Goal: Task Accomplishment & Management: Use online tool/utility

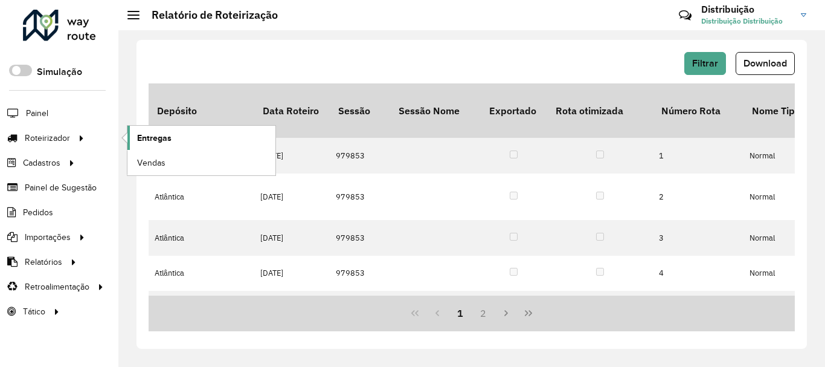
click at [161, 144] on link "Entregas" at bounding box center [201, 138] width 148 height 24
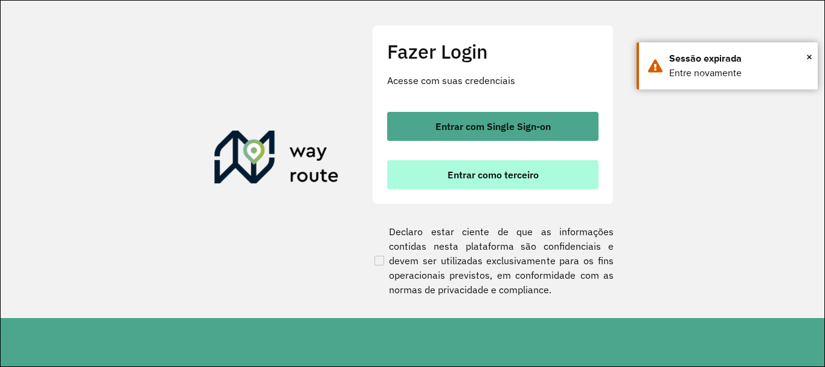
click at [469, 166] on button "Entrar como terceiro" at bounding box center [492, 174] width 211 height 29
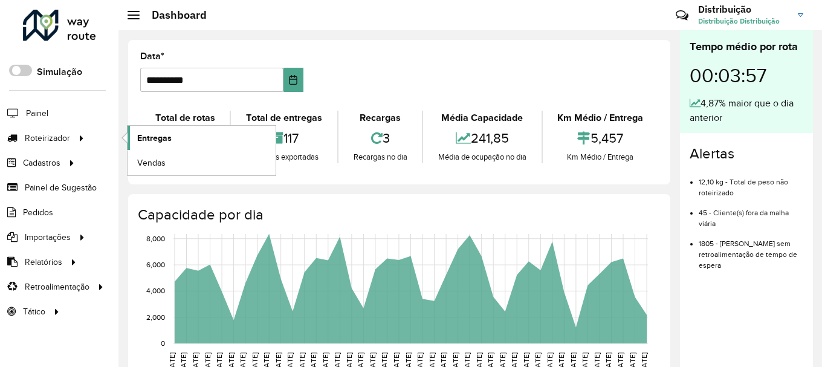
click at [151, 139] on span "Entregas" at bounding box center [154, 138] width 34 height 13
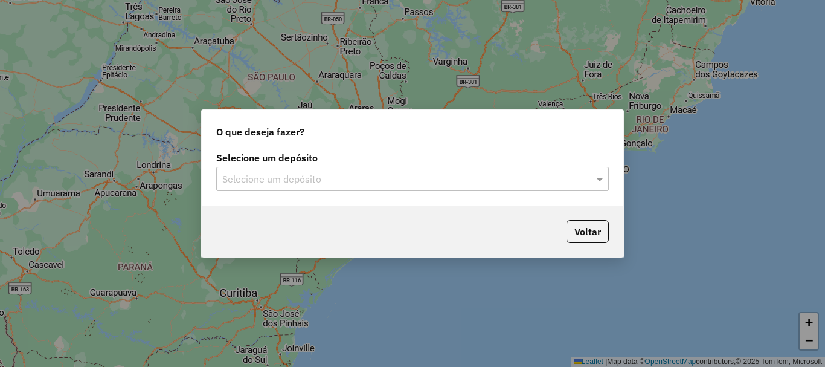
click at [260, 178] on input "text" at bounding box center [400, 179] width 356 height 15
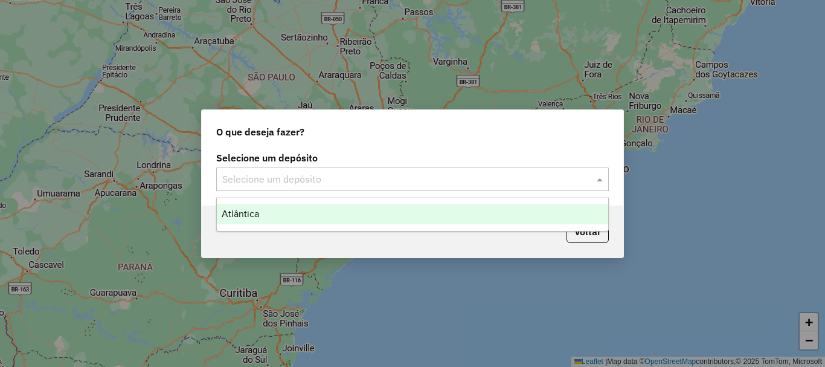
click at [268, 213] on div "Atlântica" at bounding box center [413, 214] width 392 height 21
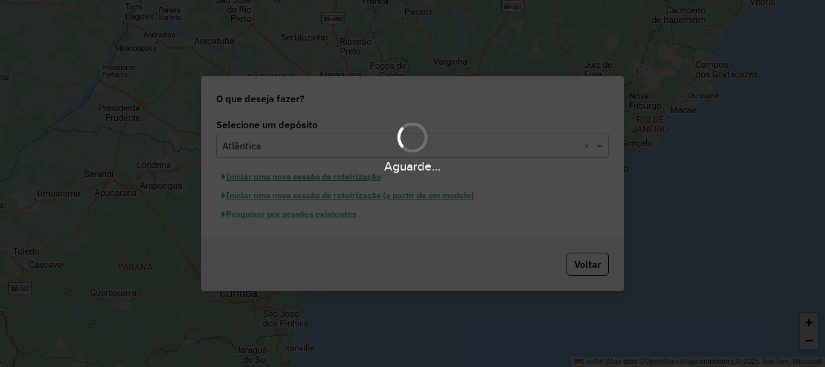
click at [286, 221] on div "Aguarde..." at bounding box center [412, 183] width 825 height 367
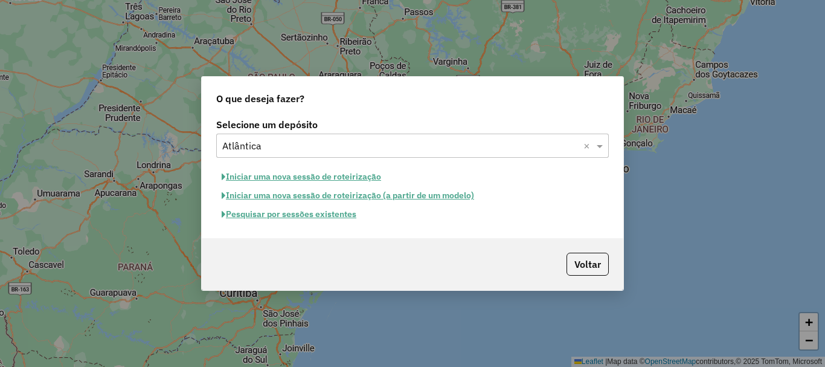
click at [286, 219] on button "Pesquisar por sessões existentes" at bounding box center [289, 214] width 146 height 19
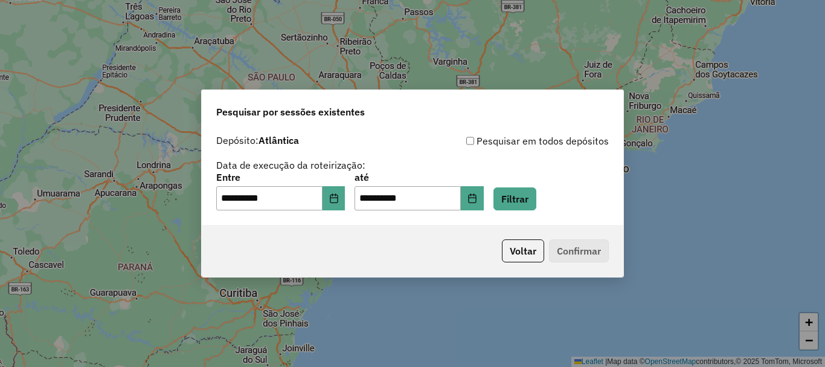
click at [357, 201] on div "**********" at bounding box center [412, 191] width 393 height 37
click at [339, 201] on icon "Choose Date" at bounding box center [334, 198] width 10 height 10
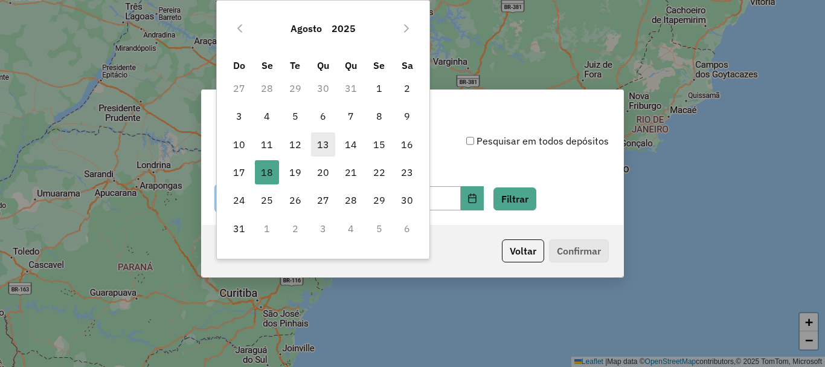
click at [319, 144] on span "13" at bounding box center [323, 144] width 24 height 24
type input "**********"
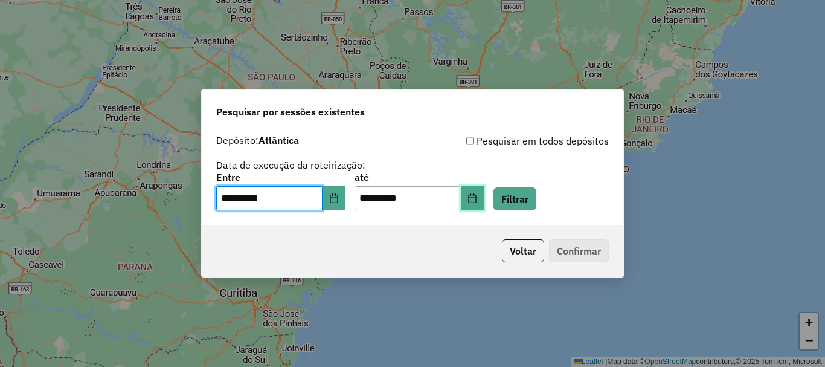
click at [484, 206] on button "Choose Date" at bounding box center [472, 198] width 23 height 24
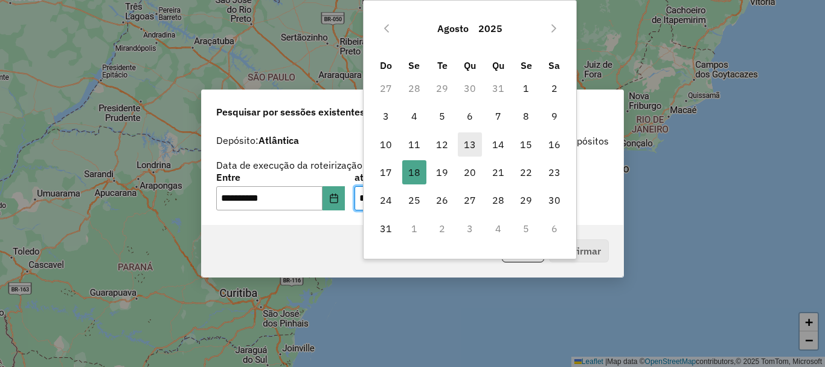
drag, startPoint x: 463, startPoint y: 144, endPoint x: 468, endPoint y: 149, distance: 6.8
click at [464, 144] on span "13" at bounding box center [470, 144] width 24 height 24
type input "**********"
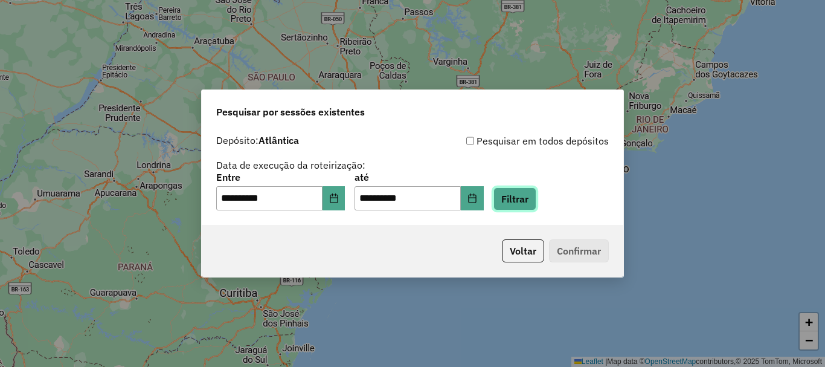
click at [537, 198] on button "Filtrar" at bounding box center [515, 198] width 43 height 23
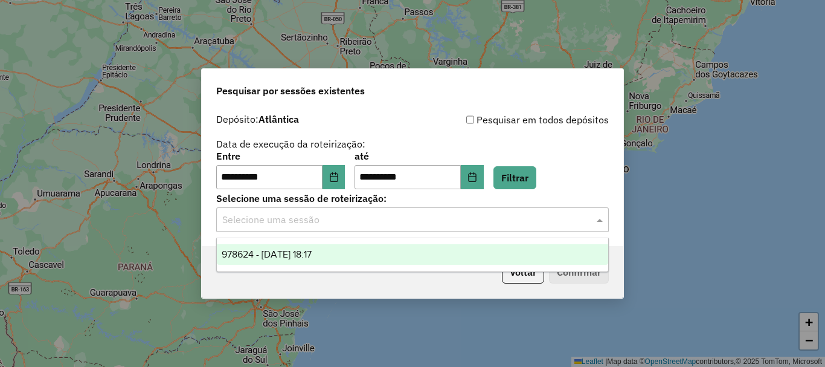
drag, startPoint x: 343, startPoint y: 220, endPoint x: 334, endPoint y: 232, distance: 15.1
click at [342, 221] on input "text" at bounding box center [400, 220] width 356 height 15
click at [330, 247] on div "978624 - 13/08/2025 18:17" at bounding box center [413, 254] width 392 height 21
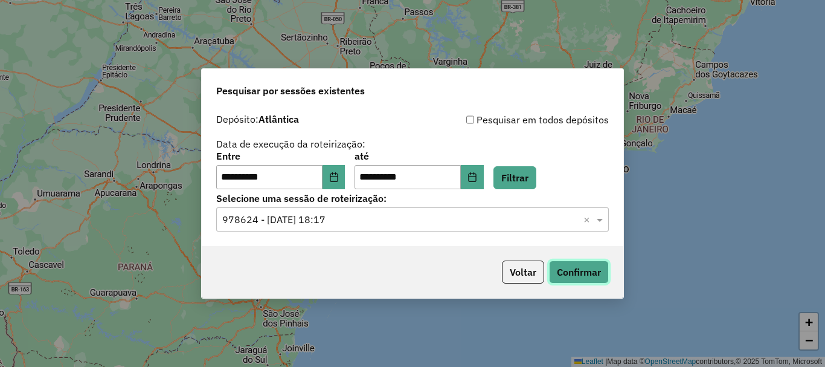
click at [564, 265] on button "Confirmar" at bounding box center [579, 271] width 60 height 23
click at [346, 175] on button "Choose Date" at bounding box center [334, 177] width 23 height 24
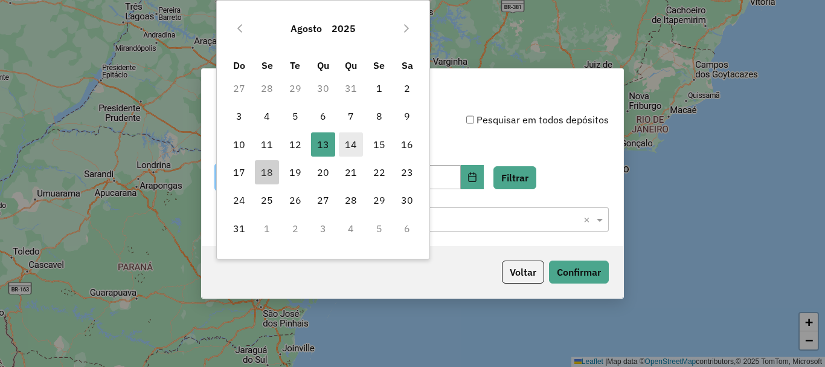
click at [346, 145] on span "14" at bounding box center [351, 144] width 24 height 24
type input "**********"
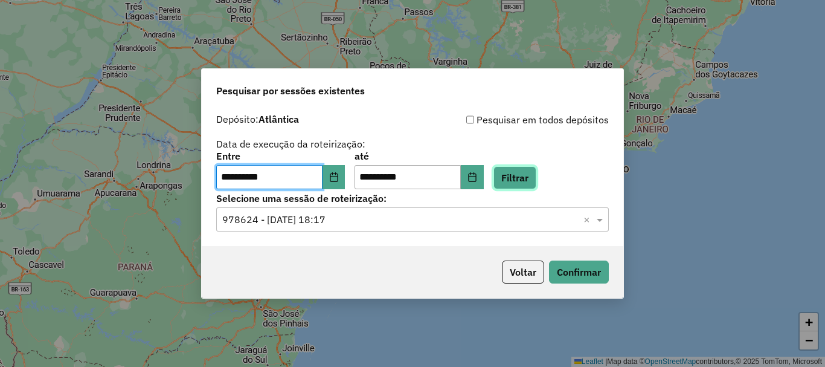
click at [526, 182] on button "Filtrar" at bounding box center [515, 177] width 43 height 23
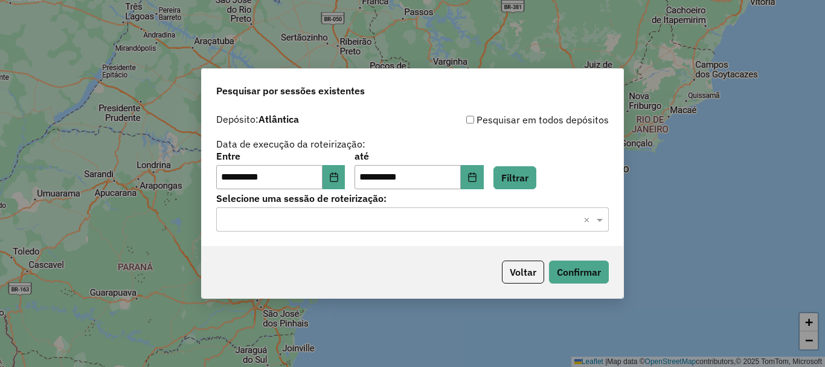
click at [326, 217] on input "text" at bounding box center [400, 220] width 356 height 15
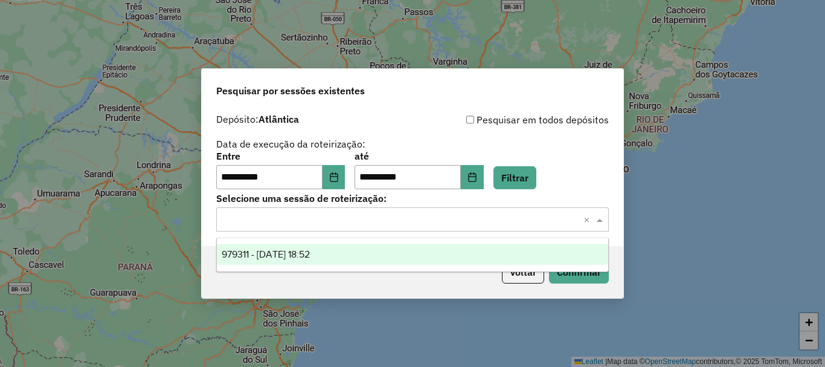
drag, startPoint x: 329, startPoint y: 249, endPoint x: 363, endPoint y: 256, distance: 34.5
click at [310, 250] on span "979311 - 14/08/2025 18:52" at bounding box center [266, 254] width 88 height 10
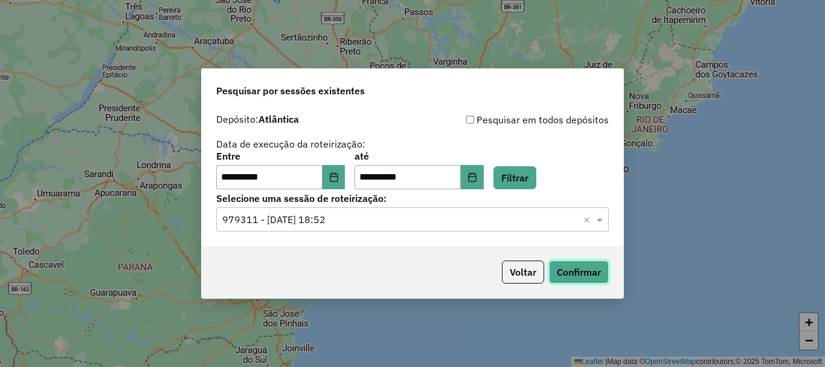
click at [573, 269] on button "Confirmar" at bounding box center [579, 271] width 60 height 23
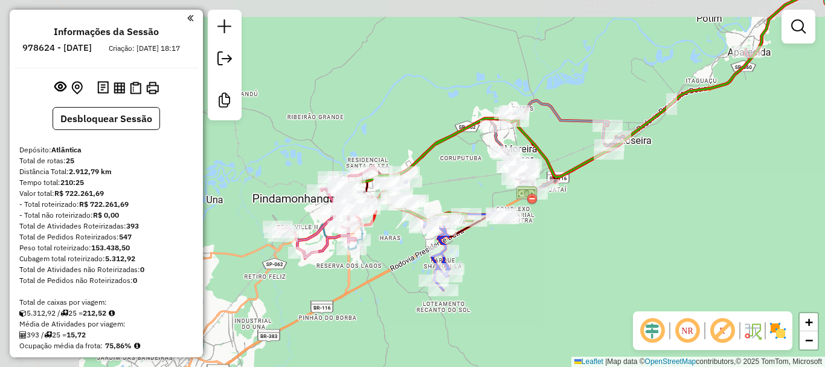
drag, startPoint x: 279, startPoint y: 239, endPoint x: 423, endPoint y: 272, distance: 148.3
click at [426, 276] on div "Rota 23 - Placa TIR2F44 36413 - ADEGA JATAI Janela de atendimento Grade de aten…" at bounding box center [412, 183] width 825 height 367
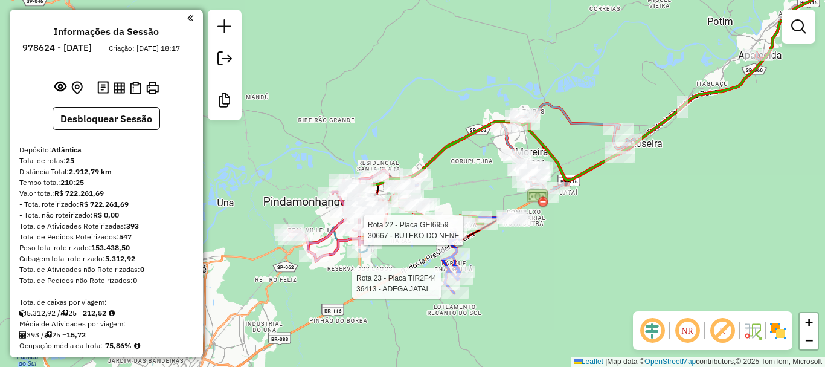
select select "**********"
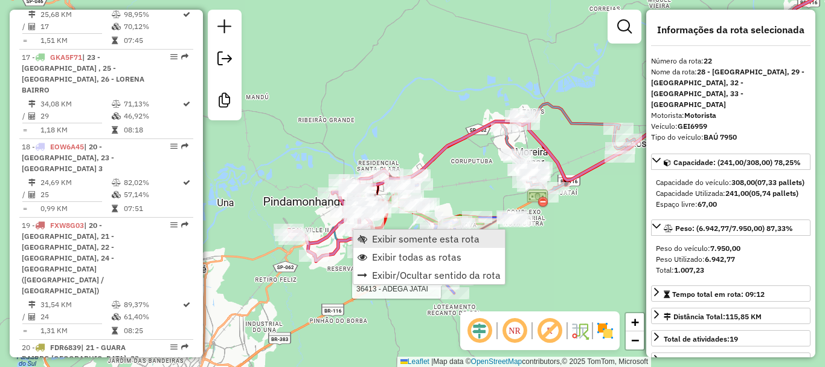
scroll to position [2000, 0]
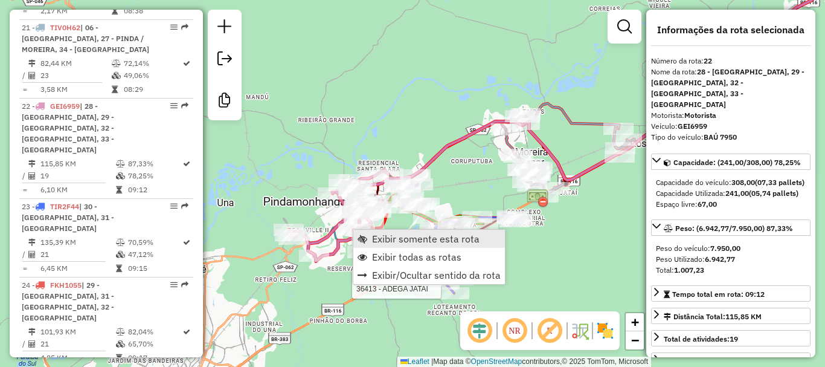
click at [389, 240] on span "Exibir somente esta rota" at bounding box center [426, 239] width 108 height 10
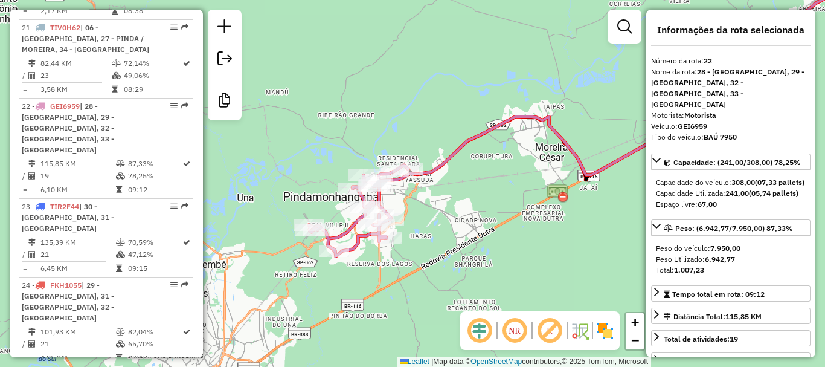
drag, startPoint x: 321, startPoint y: 300, endPoint x: 485, endPoint y: 208, distance: 187.7
click at [530, 191] on div "Janela de atendimento Grade de atendimento Capacidade Transportadoras Veículos …" at bounding box center [412, 183] width 825 height 367
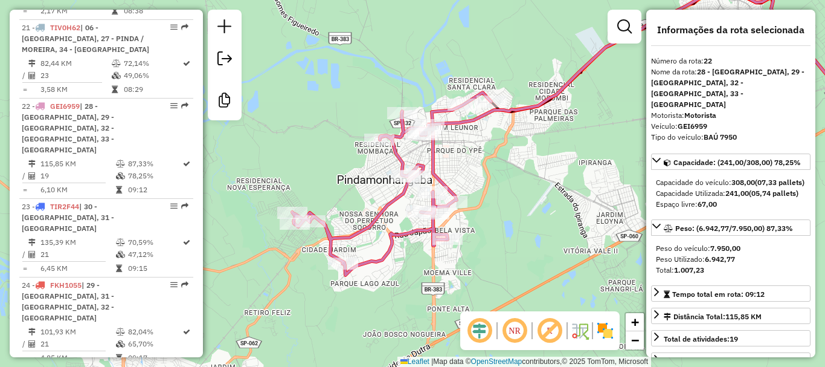
drag, startPoint x: 418, startPoint y: 225, endPoint x: 511, endPoint y: 213, distance: 93.2
click at [511, 213] on div "Janela de atendimento Grade de atendimento Capacidade Transportadoras Veículos …" at bounding box center [412, 183] width 825 height 367
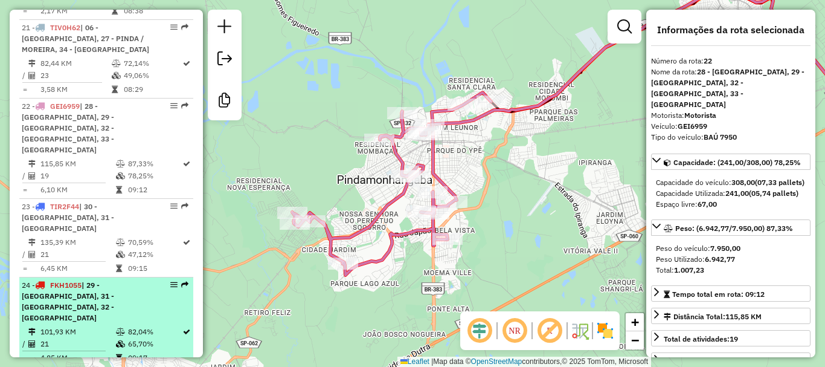
click at [103, 280] on span "| 29 - [GEOGRAPHIC_DATA], 31 - [GEOGRAPHIC_DATA], 32 - [GEOGRAPHIC_DATA]" at bounding box center [68, 301] width 92 height 42
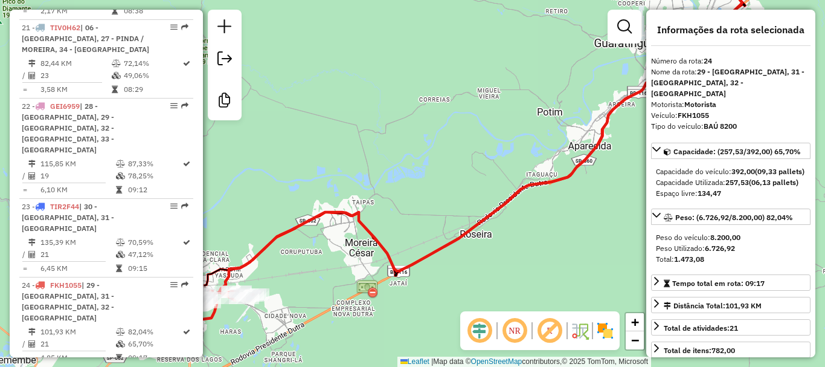
drag, startPoint x: 442, startPoint y: 189, endPoint x: 497, endPoint y: 149, distance: 67.9
click at [527, 137] on div "Janela de atendimento Grade de atendimento Capacidade Transportadoras Veículos …" at bounding box center [412, 183] width 825 height 367
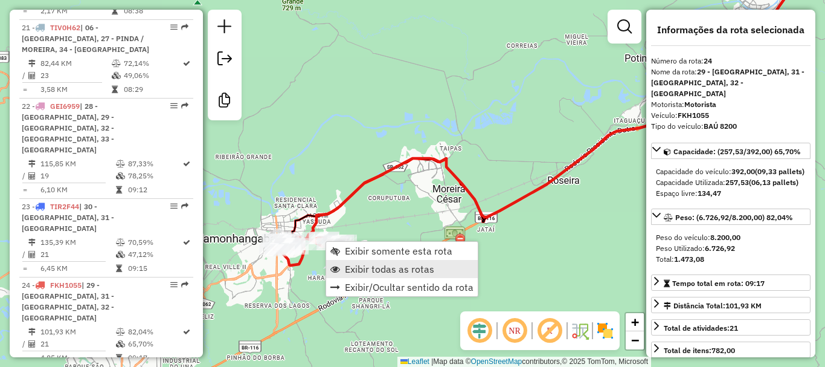
click at [380, 276] on link "Exibir todas as rotas" at bounding box center [402, 269] width 152 height 18
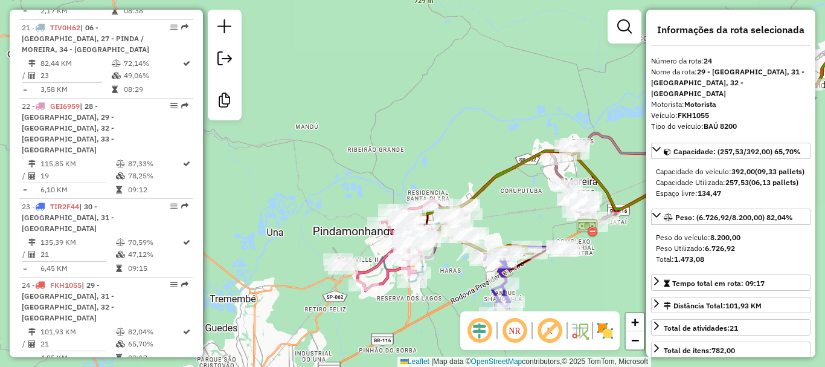
drag, startPoint x: 328, startPoint y: 291, endPoint x: 457, endPoint y: 275, distance: 129.7
click at [460, 283] on div "Janela de atendimento Grade de atendimento Capacidade Transportadoras Veículos …" at bounding box center [412, 183] width 825 height 367
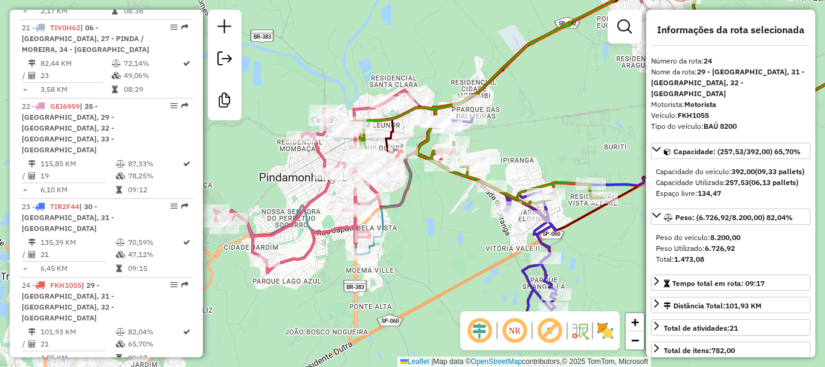
drag, startPoint x: 450, startPoint y: 265, endPoint x: 439, endPoint y: 231, distance: 35.5
click at [439, 231] on div "Janela de atendimento Grade de atendimento Capacidade Transportadoras Veículos …" at bounding box center [412, 183] width 825 height 367
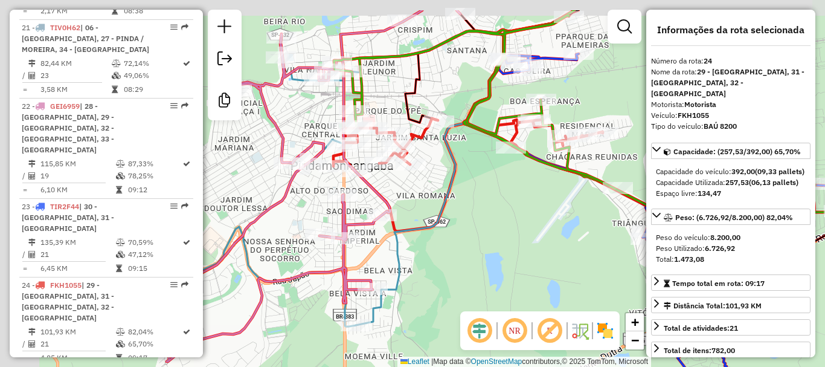
drag, startPoint x: 430, startPoint y: 173, endPoint x: 508, endPoint y: 227, distance: 94.3
click at [508, 227] on div "Janela de atendimento Grade de atendimento Capacidade Transportadoras Veículos …" at bounding box center [412, 183] width 825 height 367
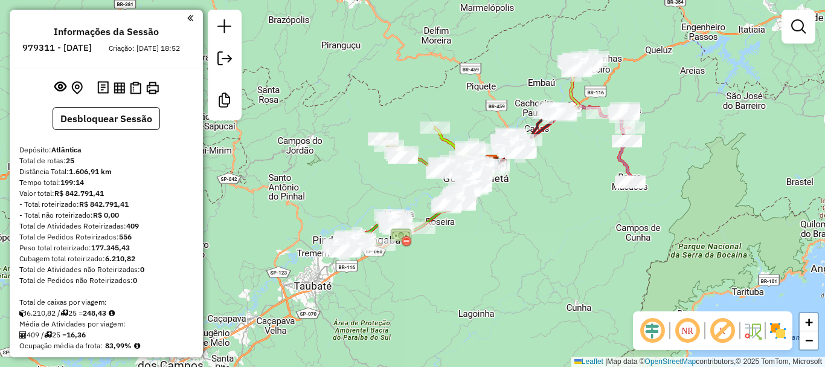
drag, startPoint x: 283, startPoint y: 298, endPoint x: 413, endPoint y: 262, distance: 135.0
click at [413, 262] on div "Janela de atendimento Grade de atendimento Capacidade Transportadoras Veículos …" at bounding box center [412, 183] width 825 height 367
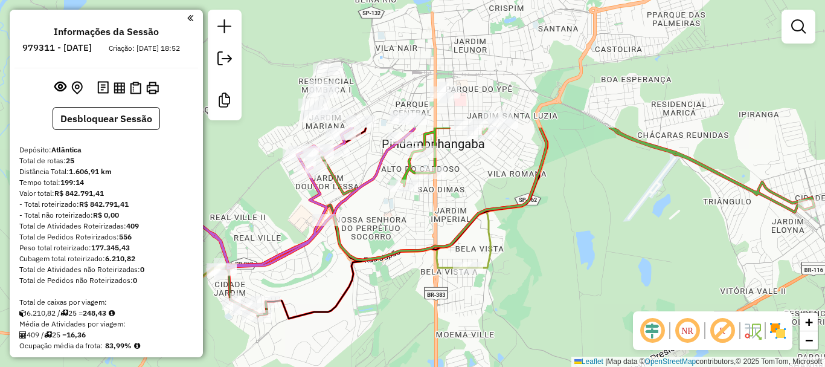
drag, startPoint x: 453, startPoint y: 135, endPoint x: 399, endPoint y: 299, distance: 172.9
click at [399, 299] on div "Janela de atendimento Grade de atendimento Capacidade Transportadoras Veículos …" at bounding box center [412, 183] width 825 height 367
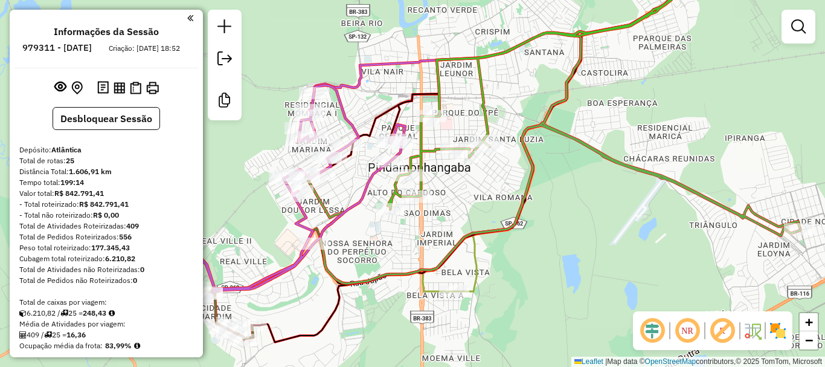
drag, startPoint x: 575, startPoint y: 260, endPoint x: 561, endPoint y: 284, distance: 27.4
click at [561, 284] on div "Janela de atendimento Grade de atendimento Capacidade Transportadoras Veículos …" at bounding box center [412, 183] width 825 height 367
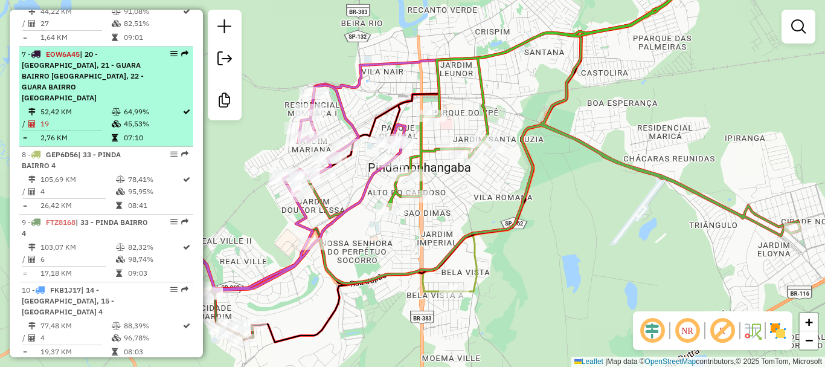
scroll to position [906, 0]
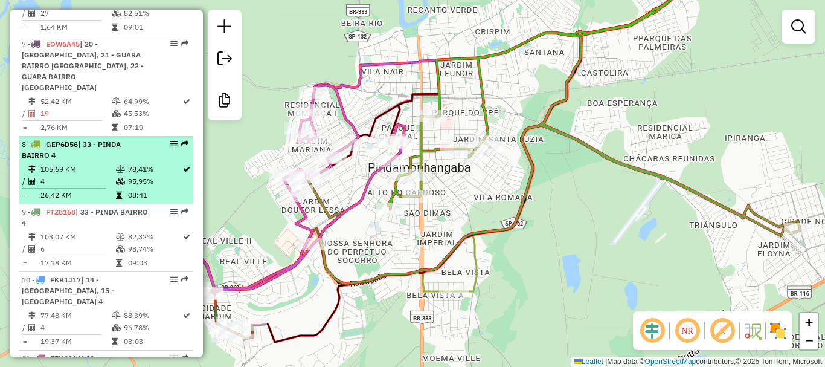
click at [83, 163] on td "105,69 KM" at bounding box center [78, 169] width 76 height 12
select select "**********"
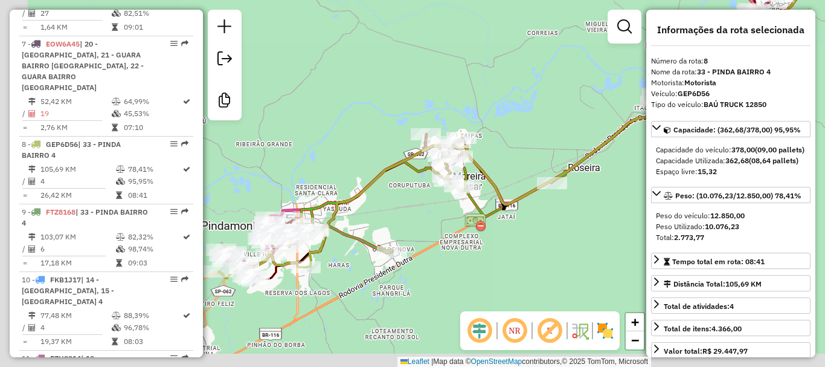
drag, startPoint x: 381, startPoint y: 199, endPoint x: 510, endPoint y: 105, distance: 159.9
click at [510, 105] on div "Janela de atendimento Grade de atendimento Capacidade Transportadoras Veículos …" at bounding box center [412, 183] width 825 height 367
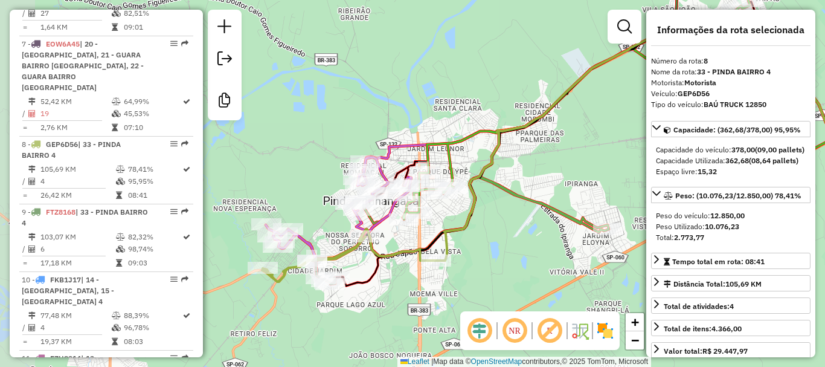
drag, startPoint x: 350, startPoint y: 270, endPoint x: 509, endPoint y: 282, distance: 158.8
click at [509, 282] on div "Janela de atendimento Grade de atendimento Capacidade Transportadoras Veículos …" at bounding box center [412, 183] width 825 height 367
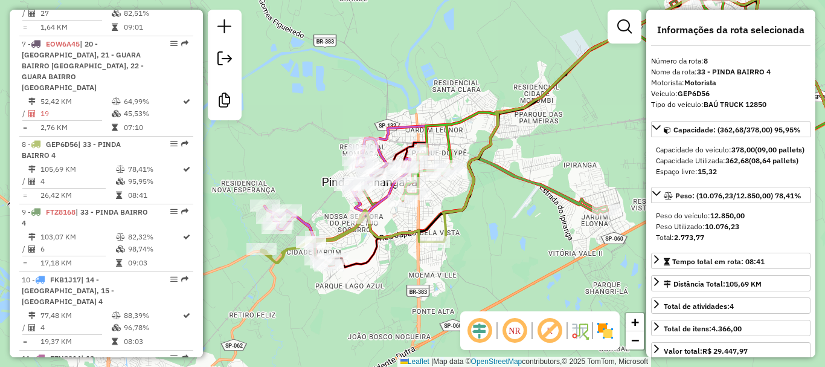
drag, startPoint x: 500, startPoint y: 274, endPoint x: 495, endPoint y: 255, distance: 19.8
click at [495, 255] on div "Janela de atendimento Grade de atendimento Capacidade Transportadoras Veículos …" at bounding box center [412, 183] width 825 height 367
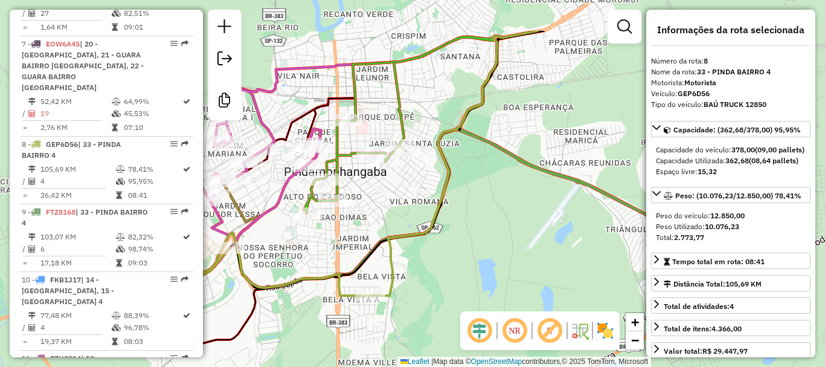
drag, startPoint x: 495, startPoint y: 255, endPoint x: 492, endPoint y: 323, distance: 67.8
click at [492, 323] on hb-router-mapa "Informações da Sessão 979311 - 14/08/2025 Criação: 13/08/2025 18:52 Desbloquear…" at bounding box center [412, 183] width 825 height 367
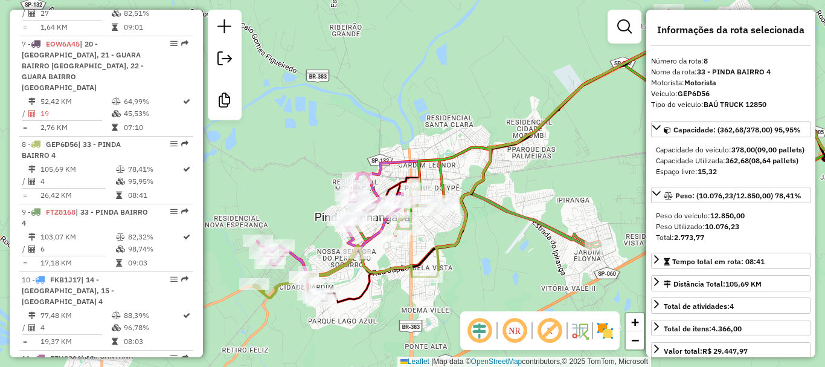
drag, startPoint x: 507, startPoint y: 284, endPoint x: 501, endPoint y: 271, distance: 13.8
click at [501, 271] on div "Janela de atendimento Grade de atendimento Capacidade Transportadoras Veículos …" at bounding box center [412, 183] width 825 height 367
